Goal: Task Accomplishment & Management: Complete application form

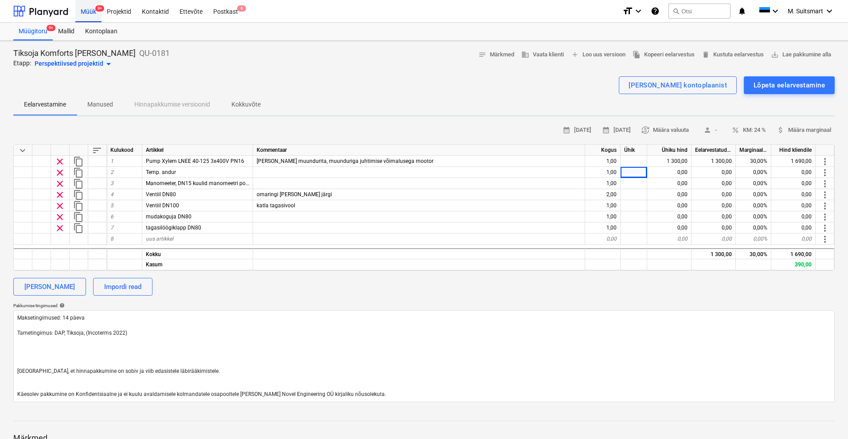
click at [86, 9] on div "Müük 9+" at bounding box center [88, 11] width 26 height 23
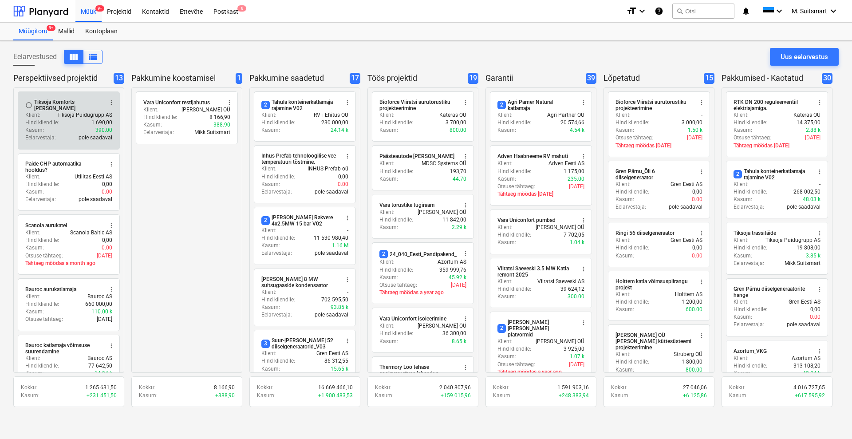
click at [54, 104] on div "Tiksoja Komforts [PERSON_NAME]" at bounding box center [68, 105] width 68 height 12
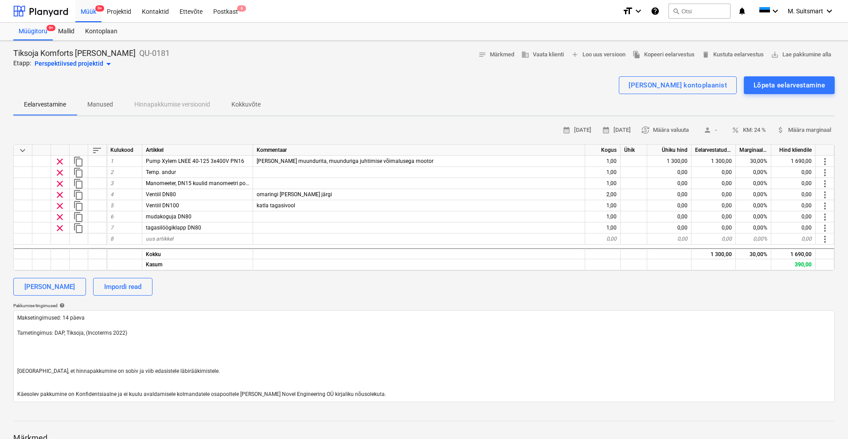
click at [58, 60] on div "Perspektiivsed projektid arrow_drop_down" at bounding box center [74, 64] width 79 height 11
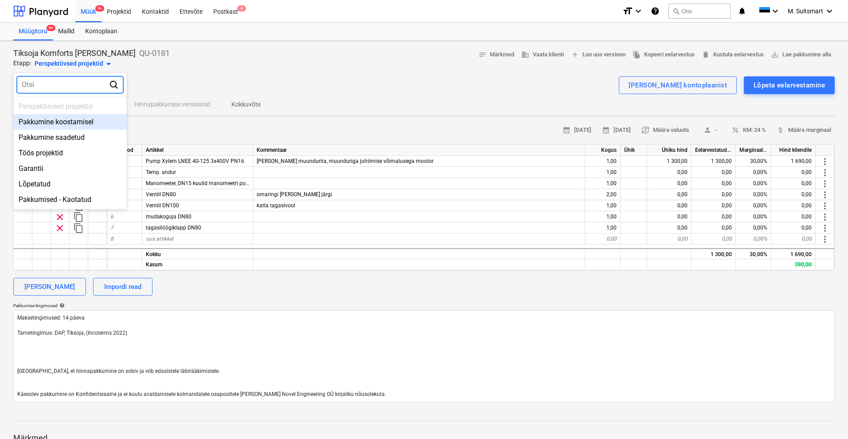
click at [54, 127] on div "Pakkumine koostamisel" at bounding box center [70, 122] width 114 height 16
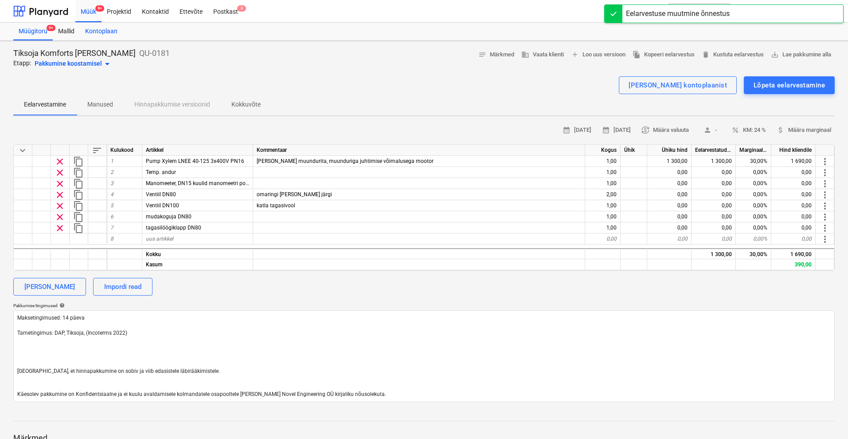
drag, startPoint x: 88, startPoint y: 13, endPoint x: 107, endPoint y: 34, distance: 28.6
click at [88, 13] on div "Müük 9+" at bounding box center [88, 11] width 26 height 23
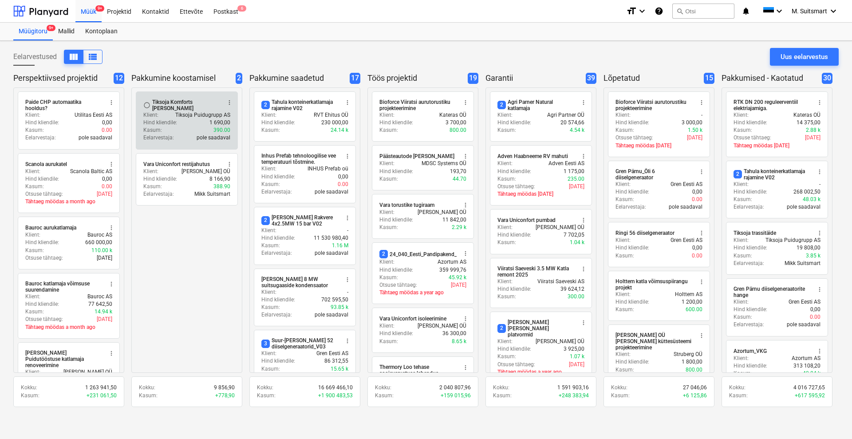
click at [175, 110] on div "Tiksoja Komforts [PERSON_NAME]" at bounding box center [186, 105] width 68 height 12
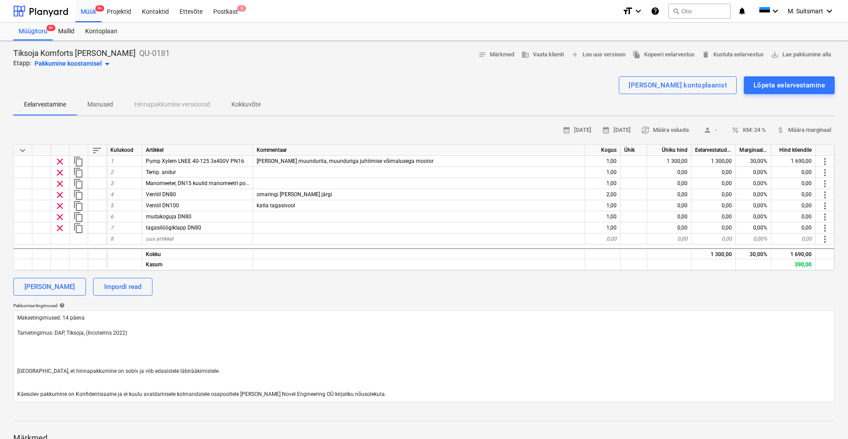
type textarea "x"
click at [191, 243] on div "uus artikkel" at bounding box center [197, 238] width 111 height 11
type input "Paigaldustöö"
type textarea "x"
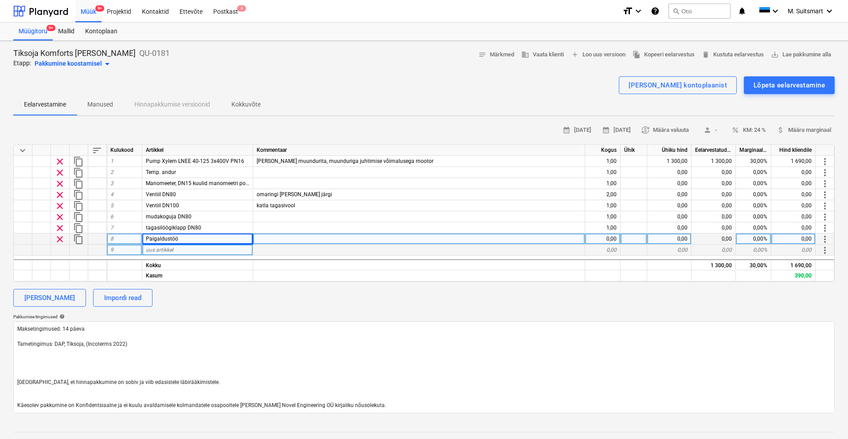
click at [181, 250] on div "uus artikkel" at bounding box center [197, 249] width 111 height 11
type input "Isoleerimine"
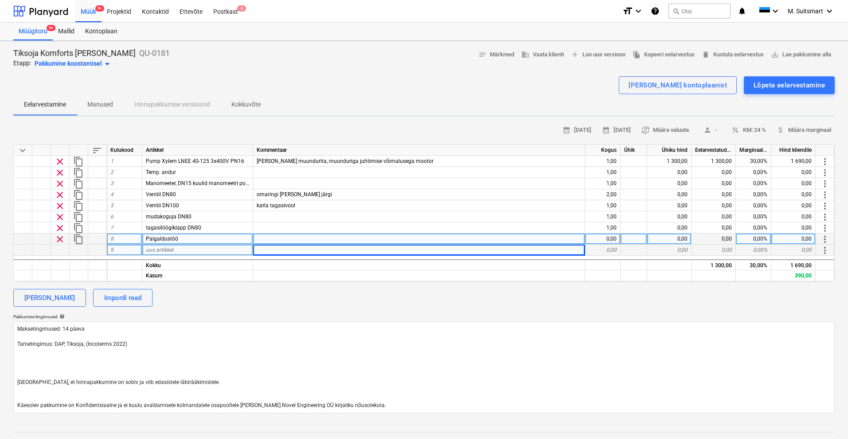
type textarea "x"
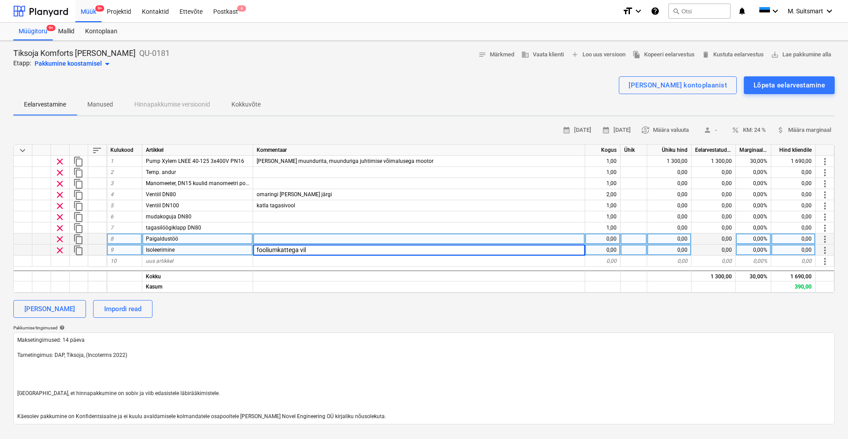
type input "fooliumkattega vill"
type textarea "x"
click at [613, 237] on div "0,00" at bounding box center [602, 238] width 35 height 11
type input "1"
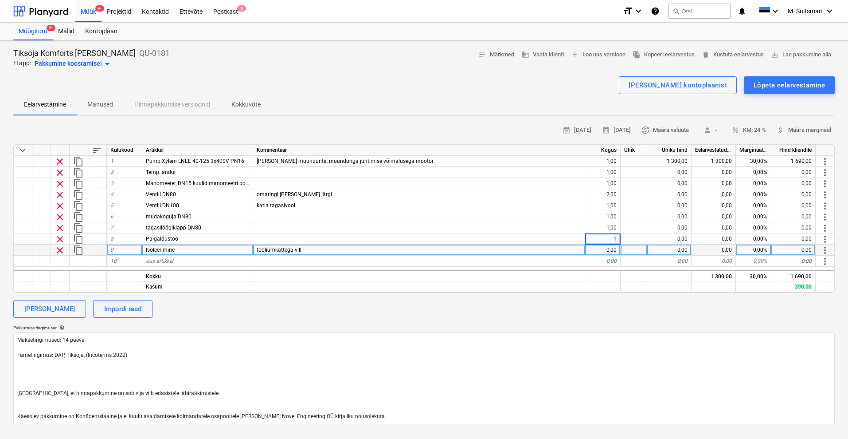
type textarea "x"
click at [609, 249] on div "0,00" at bounding box center [602, 249] width 35 height 11
type input "1"
click at [539, 307] on div "[PERSON_NAME] Impordi read" at bounding box center [424, 309] width 822 height 18
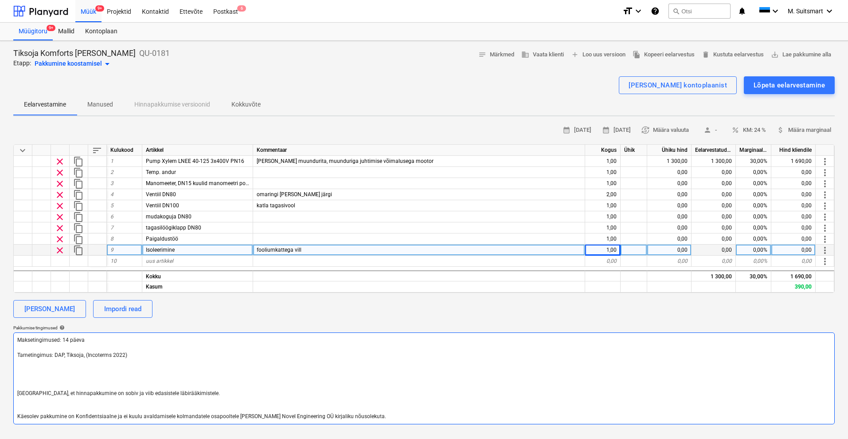
click at [40, 370] on textarea "Maksetingimused: 14 päeva Tarnetingimus: DAP, Tiksoja, (Incoterms 2022) [GEOGRA…" at bounding box center [424, 378] width 822 height 92
type textarea "x"
type textarea "Maksetingimused: 14 päeva Tarnetingimus: DAP, Tiksoja, (Incoterms 2022) P [GEOG…"
type textarea "x"
type textarea "Maksetingimused: 14 päeva Tarnetingimus: DAP, Tiksoja, (Incoterms 2022) Pa [GEO…"
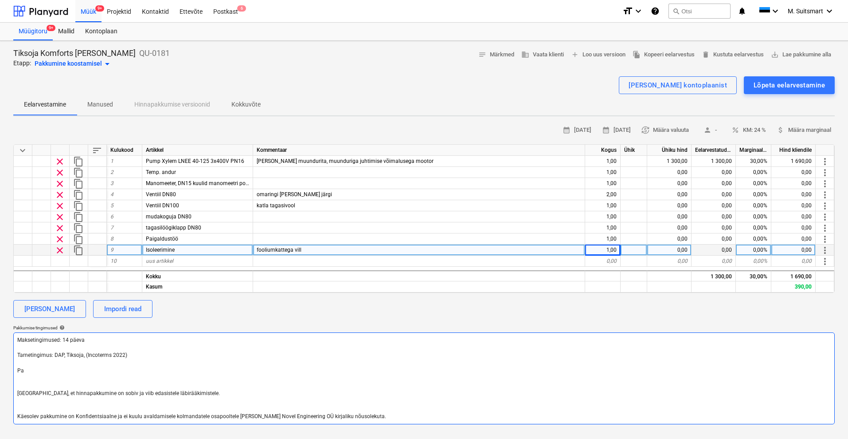
type textarea "x"
type textarea "Maksetingimused: 14 päeva Tarnetingimus: DAP, Tiksoja, (Incoterms 2022) Pak [GE…"
type textarea "x"
type textarea "Maksetingimused: 14 päeva Tarnetingimus: DAP, Tiksoja, (Incoterms 2022) [GEOGRA…"
type textarea "x"
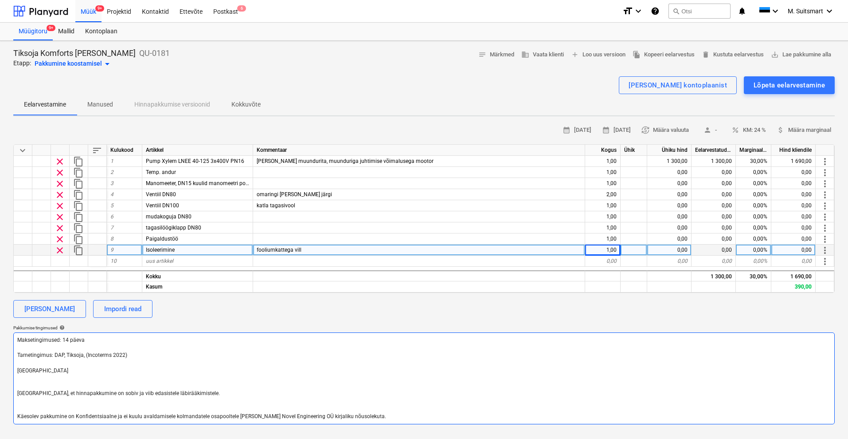
type textarea "Maksetingimused: 14 päeva Tarnetingimus: DAP, Tiksoja, (Incoterms 2022) [GEOGRA…"
type textarea "x"
type textarea "Maksetingimused: 14 päeva Tarnetingimus: DAP, Tiksoja, (Incoterms 2022) [GEOGRA…"
type textarea "x"
type textarea "Maksetingimused: 14 päeva Tarnetingimus: DAP, Tiksoja, (Incoterms 2022) [GEOGRA…"
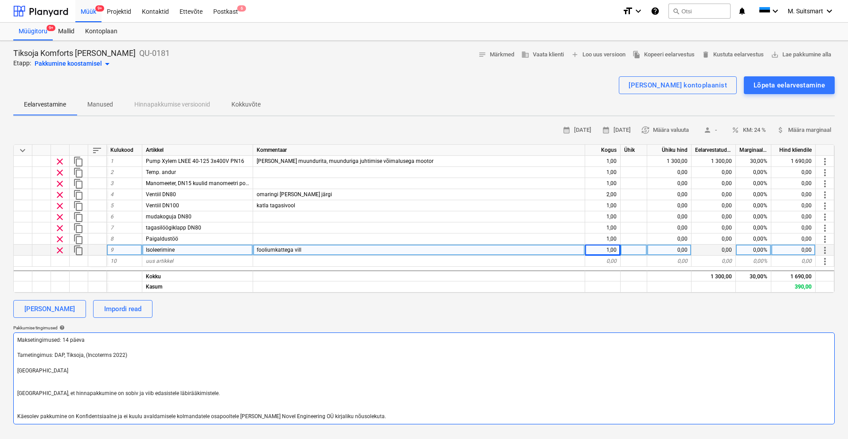
type textarea "x"
type textarea "Maksetingimused: 14 päeva Tarnetingimus: DAP, Tiksoja, (Incoterms 2022) [GEOGRA…"
type textarea "x"
type textarea "Maksetingimused: 14 päeva Tarnetingimus: DAP, Tiksoja, (Incoterms 2022) [GEOGRA…"
type textarea "x"
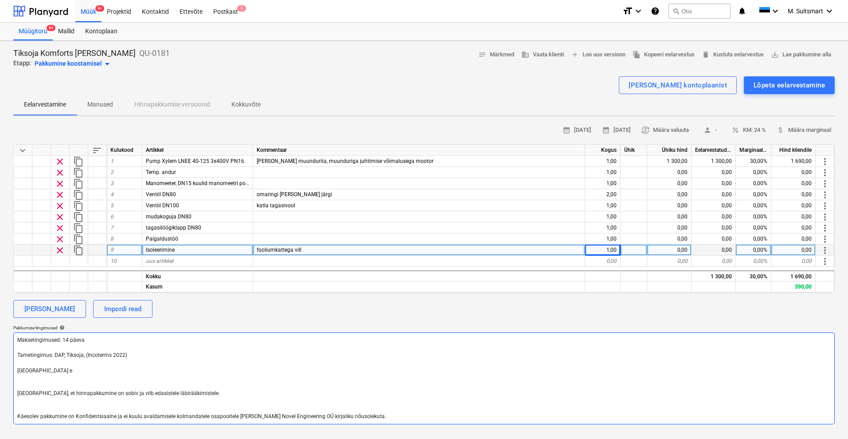
type textarea "Maksetingimused: 14 päeva Tarnetingimus: DAP, Tiksoja, (Incoterms 2022) Pakkumi…"
type textarea "x"
type textarea "Maksetingimused: 14 päeva Tarnetingimus: DAP, Tiksoja, (Incoterms 2022) Pakkumi…"
type textarea "x"
type textarea "Maksetingimused: 14 päeva Tarnetingimus: DAP, Tiksoja, (Incoterms 2022) Pakkumi…"
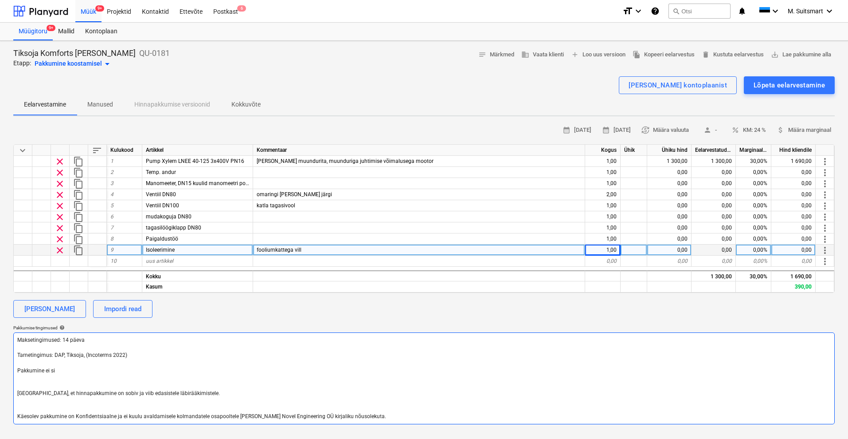
type textarea "x"
type textarea "Maksetingimused: 14 päeva Tarnetingimus: DAP, Tiksoja, (Incoterms 2022) Pakkumi…"
type textarea "x"
type textarea "Maksetingimused: 14 päeva Tarnetingimus: DAP, Tiksoja, (Incoterms 2022) Pakkumi…"
type textarea "x"
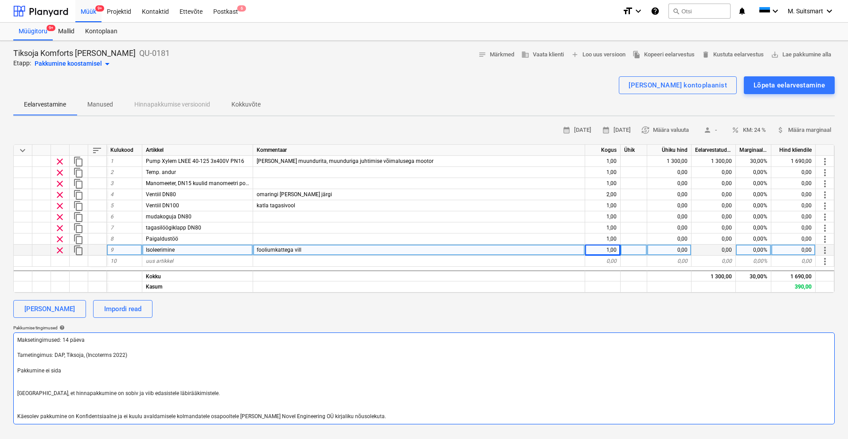
type textarea "Maksetingimused: 14 päeva Tarnetingimus: DAP, Tiksoja, (Incoterms 2022) Pakkumi…"
type textarea "x"
type textarea "Maksetingimused: 14 päeva Tarnetingimus: DAP, Tiksoja, (Incoterms 2022) Pakkumi…"
type textarea "x"
type textarea "Maksetingimused: 14 päeva Tarnetingimus: DAP, Tiksoja, (Incoterms 2022) Pakkumi…"
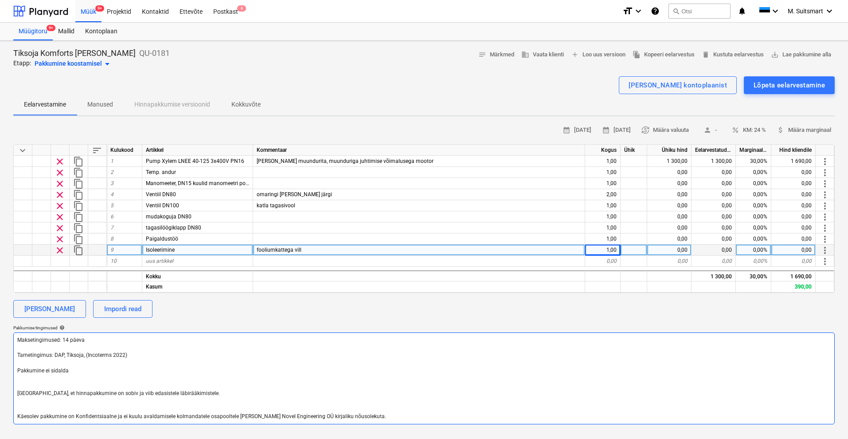
type textarea "x"
type textarea "Maksetingimused: 14 päeva Tarnetingimus: DAP, Tiksoja, (Incoterms 2022) Pakkumi…"
type textarea "x"
type textarea "Maksetingimused: 14 päeva Tarnetingimus: DAP, Tiksoja, (Incoterms 2022) Pakkumi…"
type textarea "x"
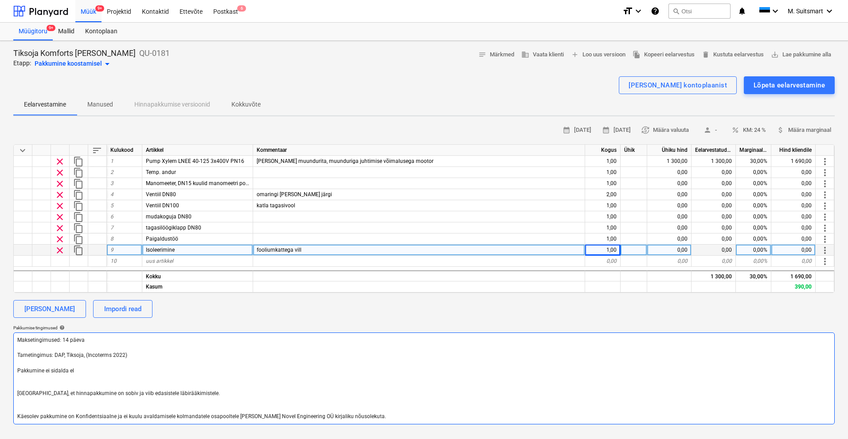
type textarea "Maksetingimused: 14 päeva Tarnetingimus: DAP, Tiksoja, (Incoterms 2022) Pakkumi…"
type textarea "x"
type textarea "Maksetingimused: 14 päeva Tarnetingimus: DAP, Tiksoja, (Incoterms 2022) Pakkumi…"
type textarea "x"
type textarea "Maksetingimused: 14 päeva Tarnetingimus: DAP, Tiksoja, (Incoterms 2022) Pakkumi…"
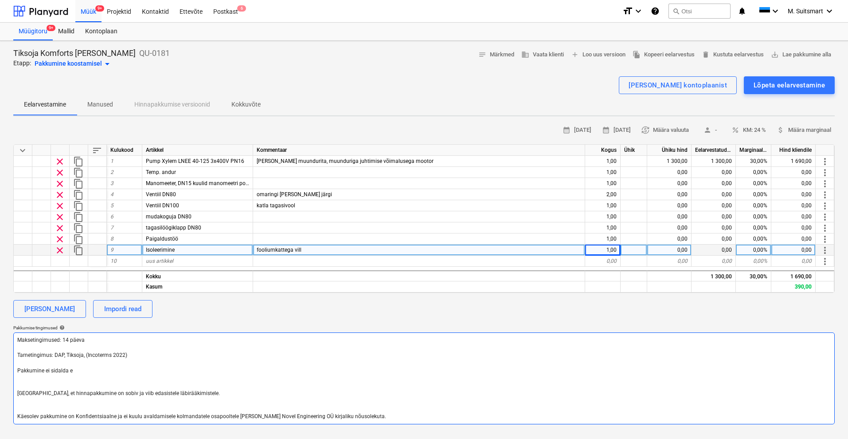
type textarea "x"
type textarea "Maksetingimused: 14 päeva Tarnetingimus: DAP, Tiksoja, (Incoterms 2022) Pakkumi…"
type textarea "x"
type textarea "Maksetingimused: 14 päeva Tarnetingimus: DAP, Tiksoja, (Incoterms 2022) Pakkumi…"
type textarea "x"
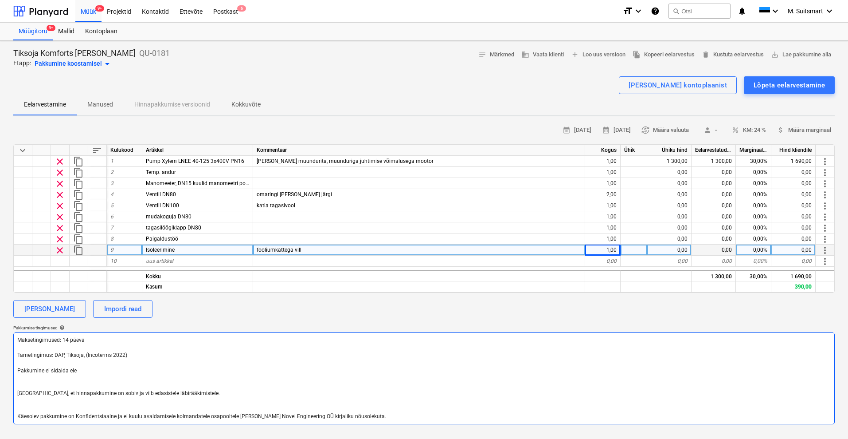
type textarea "Maksetingimused: 14 päeva Tarnetingimus: DAP, Tiksoja, (Incoterms 2022) Pakkumi…"
type textarea "x"
type textarea "Maksetingimused: 14 päeva Tarnetingimus: DAP, Tiksoja, (Incoterms 2022) Pakkumi…"
type textarea "x"
type textarea "Maksetingimused: 14 päeva Tarnetingimus: DAP, Tiksoja, (Incoterms 2022) Pakkumi…"
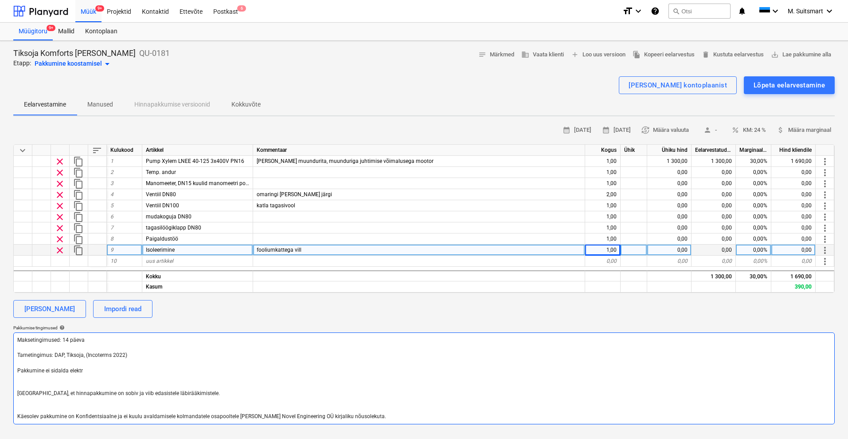
type textarea "x"
type textarea "Maksetingimused: 14 päeva Tarnetingimus: DAP, Tiksoja, (Incoterms 2022) Pakkumi…"
type textarea "x"
type textarea "Maksetingimused: 14 päeva Tarnetingimus: DAP, Tiksoja, (Incoterms 2022) Pakkumi…"
type textarea "x"
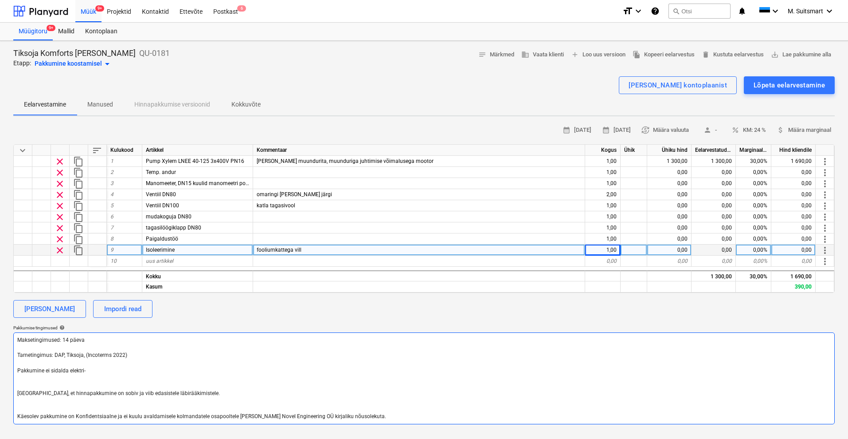
type textarea "Maksetingimused: 14 päeva Tarnetingimus: DAP, Tiksoja, (Incoterms 2022) Pakkumi…"
type textarea "x"
type textarea "Maksetingimused: 14 päeva Tarnetingimus: DAP, Tiksoja, (Incoterms 2022) Pakkumi…"
type textarea "x"
type textarea "Maksetingimused: 14 päeva Tarnetingimus: DAP, Tiksoja, (Incoterms 2022) Pakkumi…"
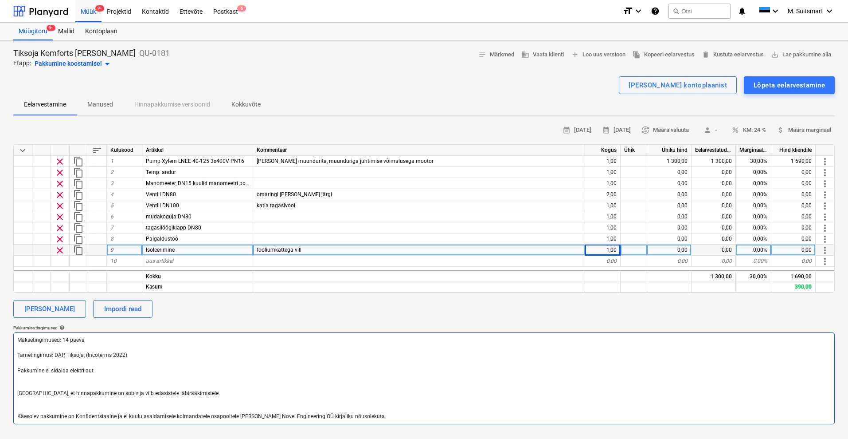
type textarea "x"
type textarea "Maksetingimused: 14 päeva Tarnetingimus: DAP, Tiksoja, (Incoterms 2022) Pakkumi…"
type textarea "x"
type textarea "Maksetingimused: 14 päeva Tarnetingimus: DAP, Tiksoja, (Incoterms 2022) Pakkumi…"
type textarea "x"
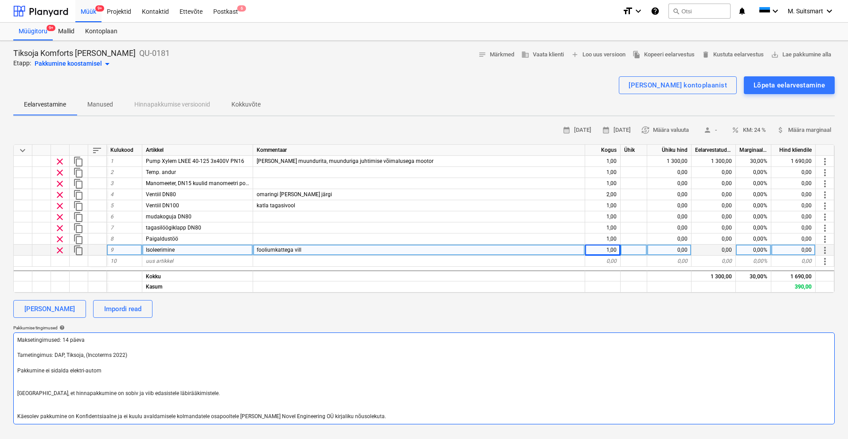
type textarea "Maksetingimused: 14 päeva Tarnetingimus: DAP, Tiksoja, (Incoterms 2022) Pakkumi…"
type textarea "x"
type textarea "Maksetingimused: 14 päeva Tarnetingimus: DAP, Tiksoja, (Incoterms 2022) Pakkumi…"
type textarea "x"
type textarea "Maksetingimused: 14 päeva Tarnetingimus: DAP, Tiksoja, (Incoterms 2022) Pakkumi…"
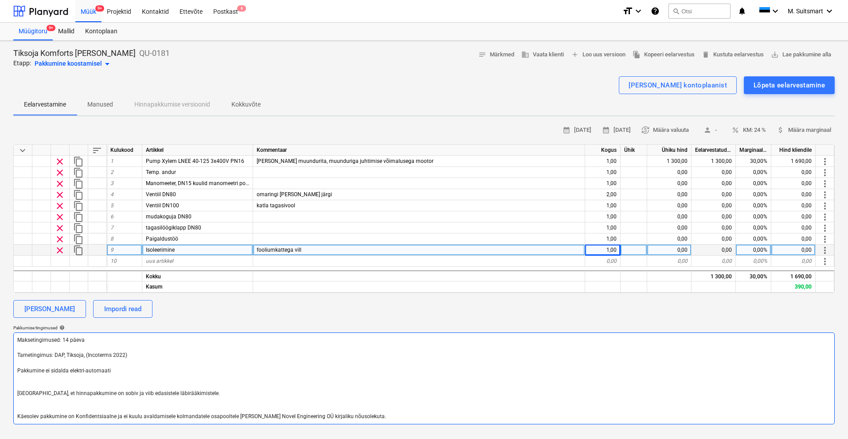
type textarea "x"
type textarea "Maksetingimused: 14 päeva Tarnetingimus: DAP, Tiksoja, (Incoterms 2022) Pakkumi…"
type textarea "x"
type textarea "Maksetingimused: 14 päeva Tarnetingimus: DAP, Tiksoja, (Incoterms 2022) Pakkumi…"
type textarea "x"
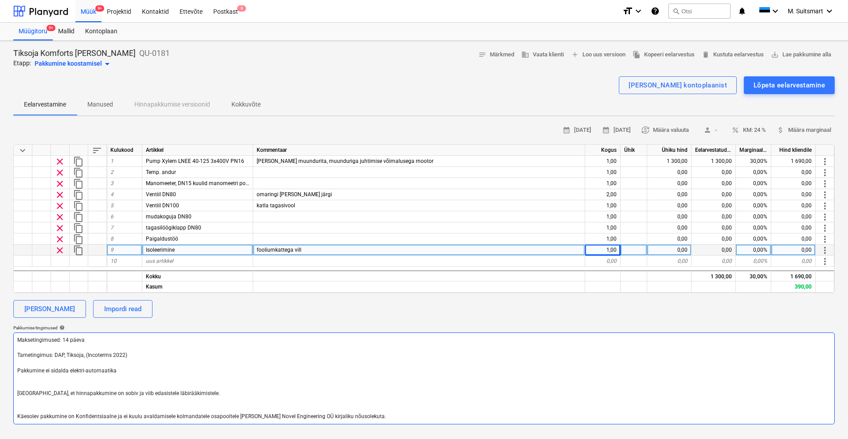
type textarea "Maksetingimused: 14 päeva Tarnetingimus: DAP, Tiksoja, (Incoterms 2022) Pakkumi…"
type textarea "x"
type textarea "Maksetingimused: 14 päeva Tarnetingimus: DAP, Tiksoja, (Incoterms 2022) Pakkumi…"
type textarea "x"
type textarea "Maksetingimused: 14 päeva Tarnetingimus: DAP, Tiksoja, (Incoterms 2022) Pakkumi…"
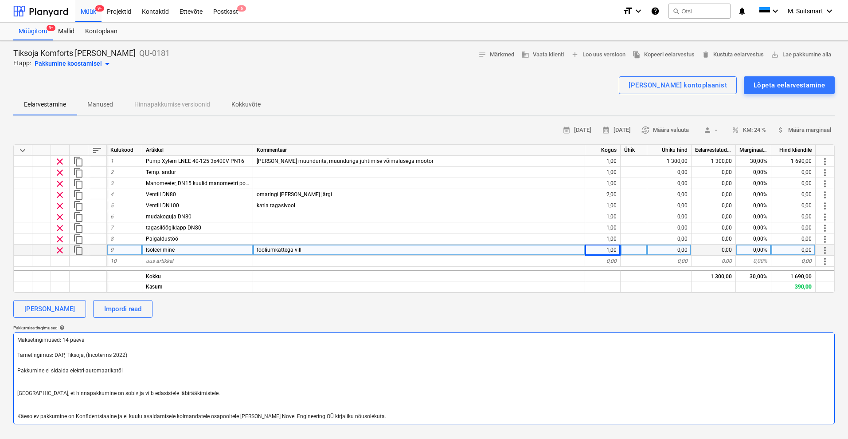
type textarea "x"
type textarea "Maksetingimused: 14 päeva Tarnetingimus: DAP, Tiksoja, (Incoterms 2022) Pakkumi…"
type textarea "x"
type textarea "Maksetingimused: 14 päeva Tarnetingimus: DAP, Tiksoja, (Incoterms 2022) Pakkumi…"
type textarea "x"
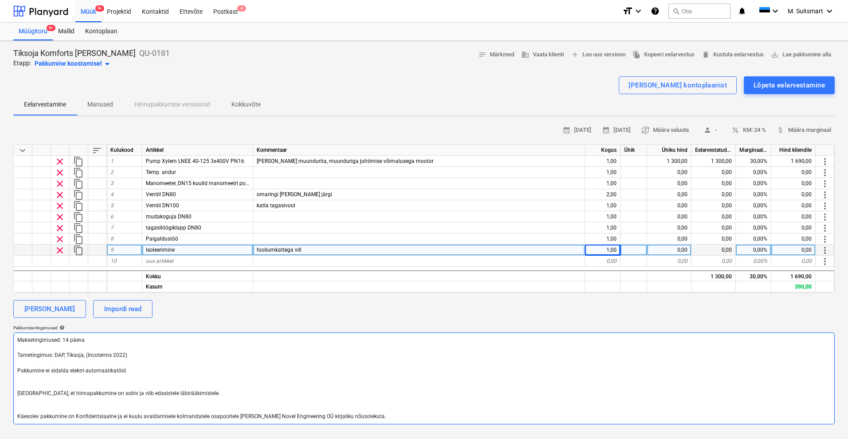
type textarea "Maksetingimused: 14 päeva Tarnetingimus: DAP, Tiksoja, (Incoterms 2022) Pakkumi…"
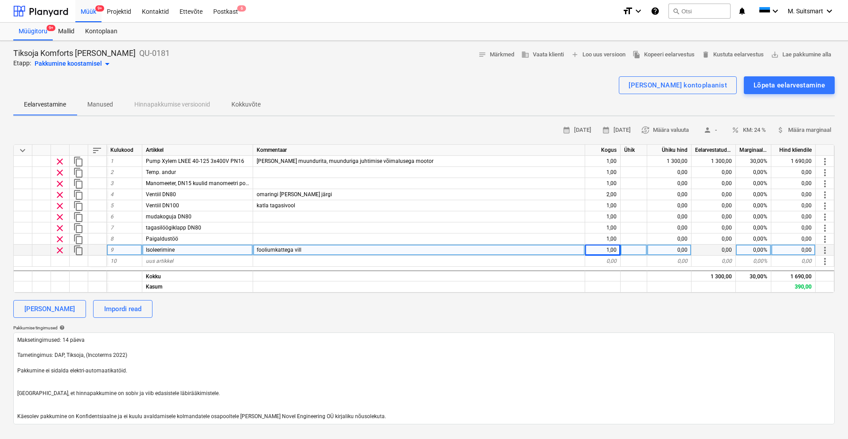
click at [710, 129] on span "person" at bounding box center [708, 130] width 8 height 8
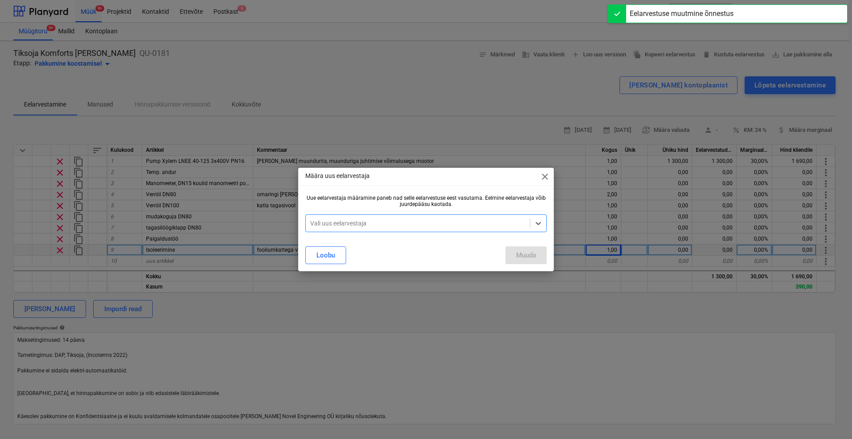
click at [450, 226] on div at bounding box center [417, 223] width 215 height 9
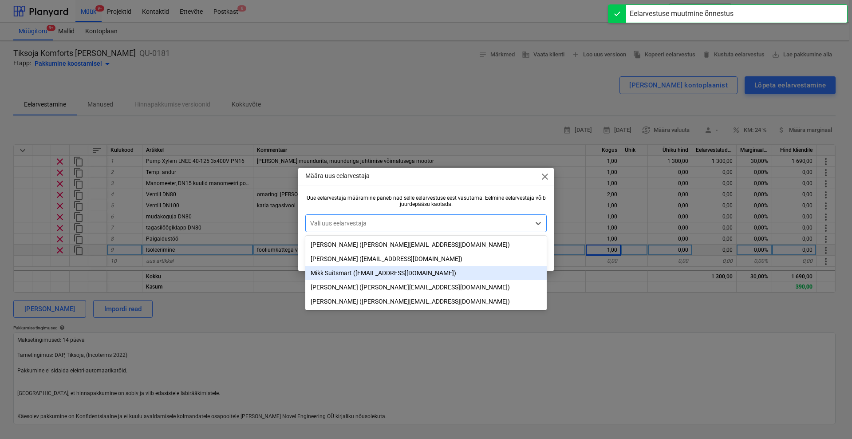
click at [364, 275] on div "Mikk Suitsmart ([EMAIL_ADDRESS][DOMAIN_NAME])" at bounding box center [425, 273] width 241 height 14
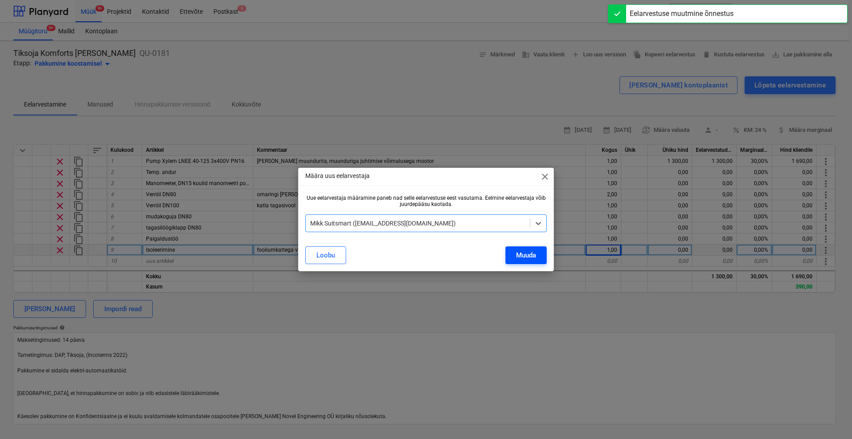
click at [523, 255] on div "Muuda" at bounding box center [526, 255] width 20 height 12
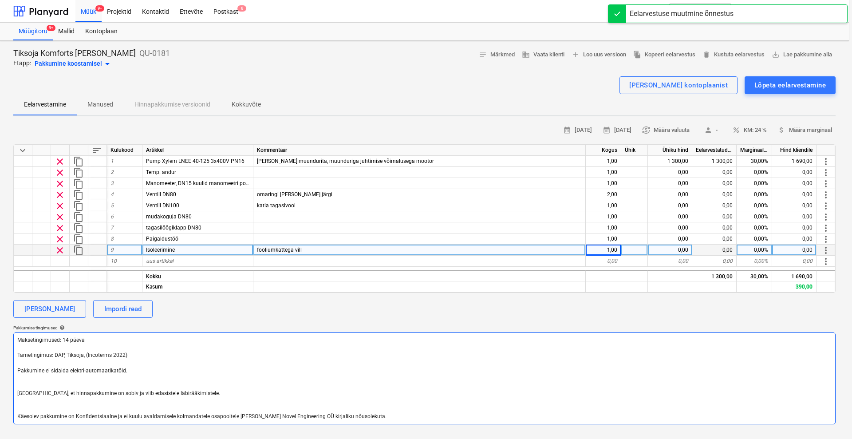
type textarea "x"
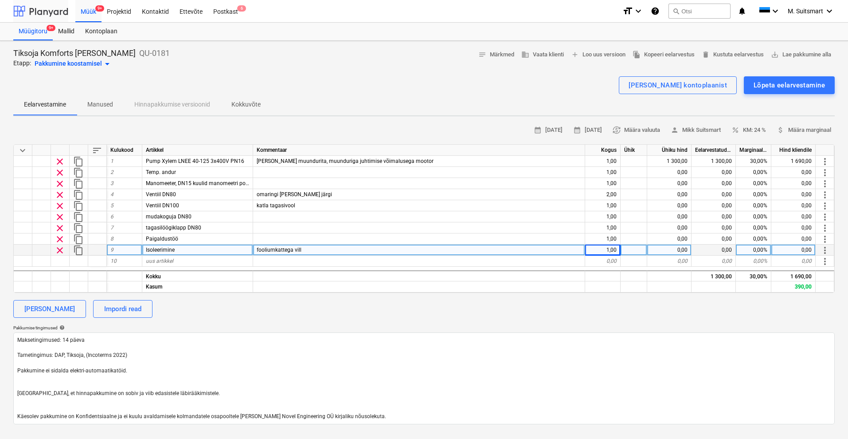
click at [33, 9] on div at bounding box center [40, 11] width 55 height 22
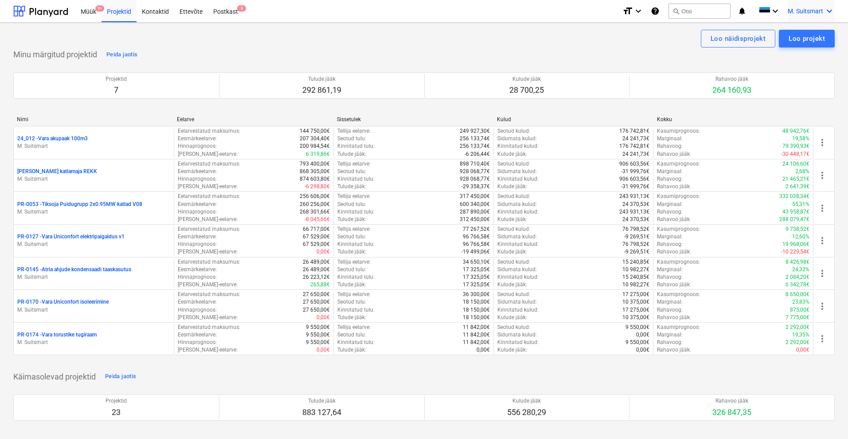
click at [805, 16] on div "M. Suitsmart keyboard_arrow_down" at bounding box center [811, 11] width 47 height 22
click at [794, 57] on div "MS [PERSON_NAME] Services OÜ" at bounding box center [791, 57] width 75 height 12
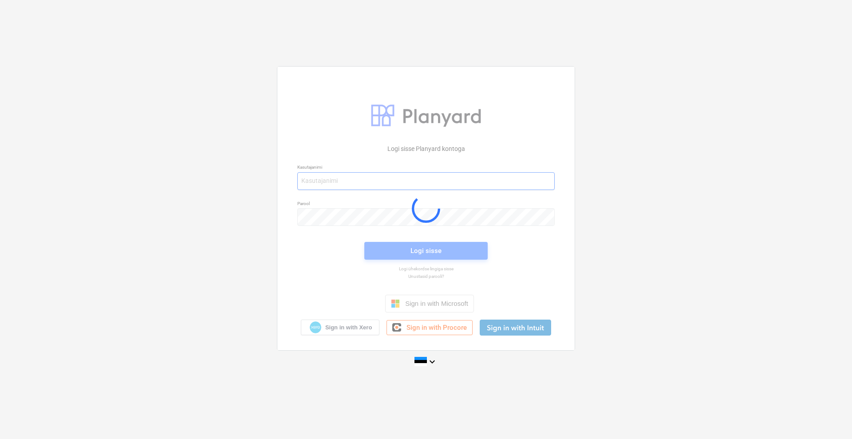
type input "[EMAIL_ADDRESS][DOMAIN_NAME]"
